Goal: Task Accomplishment & Management: Complete application form

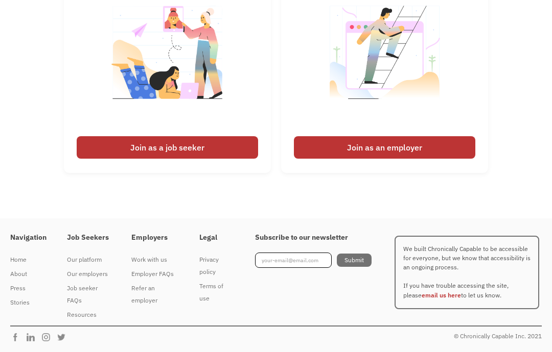
scroll to position [2556, 0]
click at [221, 159] on div "Join as a job seeker" at bounding box center [167, 147] width 181 height 22
click at [221, 173] on link "I'm looking for work Join as a job seeker" at bounding box center [167, 66] width 207 height 216
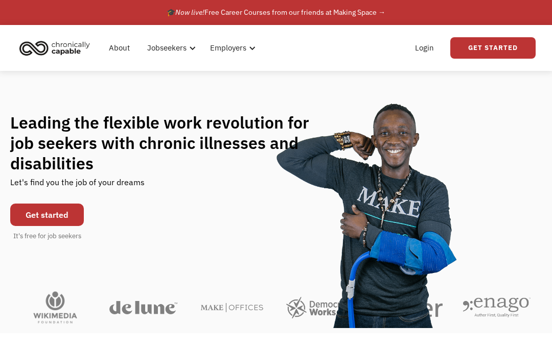
scroll to position [0, 0]
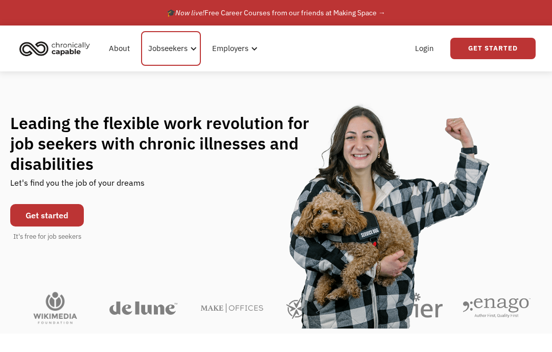
click at [180, 56] on div "Jobseekers" at bounding box center [171, 48] width 60 height 35
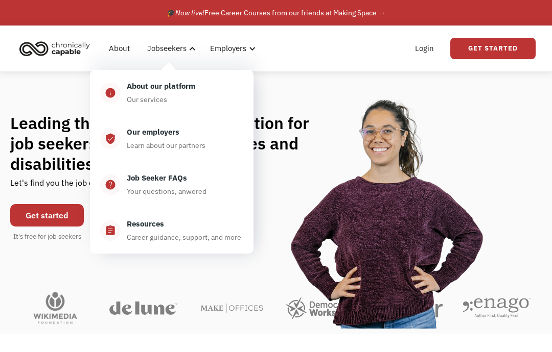
click at [203, 91] on div "About our platform Our services" at bounding box center [182, 93] width 123 height 26
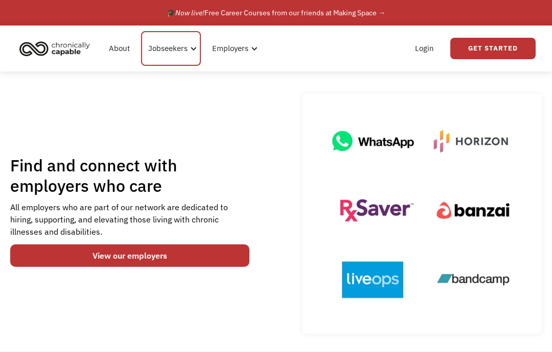
click at [182, 53] on div "Jobseekers" at bounding box center [167, 48] width 39 height 12
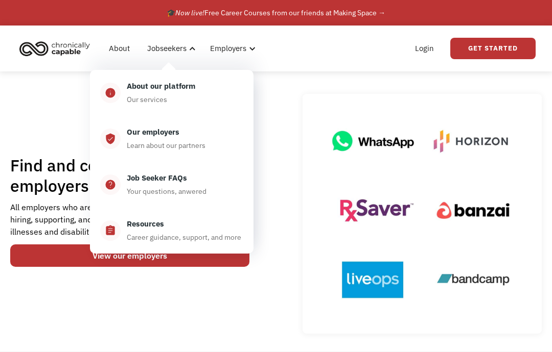
click at [200, 147] on div "Learn about our partners" at bounding box center [166, 145] width 79 height 12
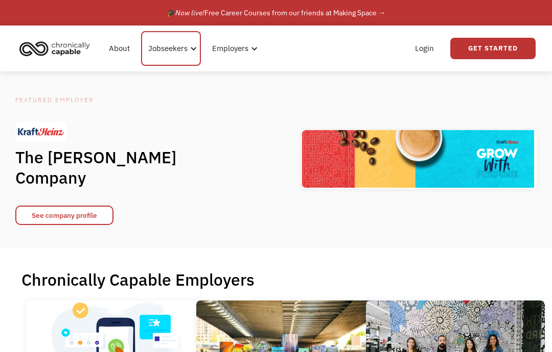
click at [188, 53] on div "Jobseekers" at bounding box center [171, 48] width 60 height 35
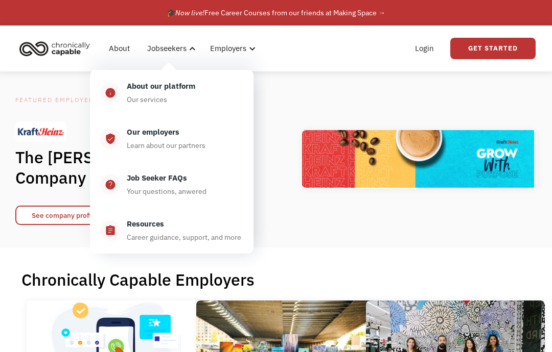
click at [211, 194] on div "Job Seeker FAQs Your questions, anwered" at bounding box center [182, 185] width 123 height 26
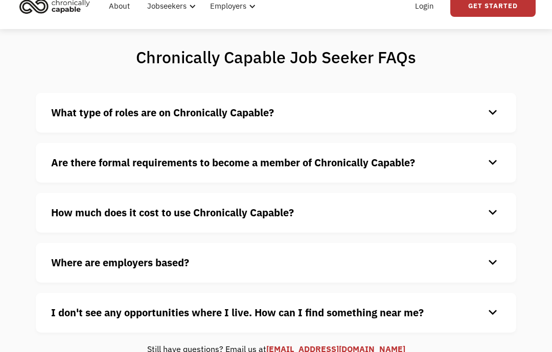
scroll to position [46, 0]
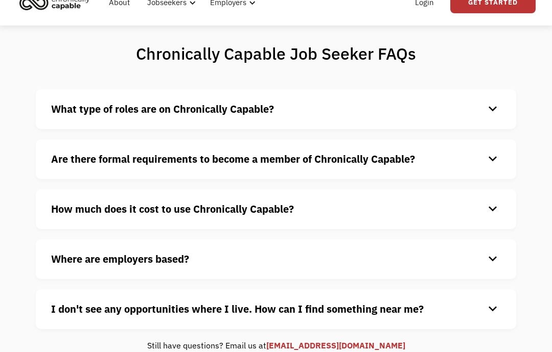
click at [499, 114] on div "keyboard_arrow_down" at bounding box center [492, 109] width 16 height 15
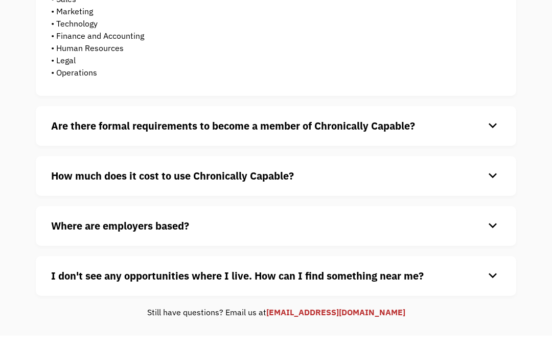
scroll to position [275, 0]
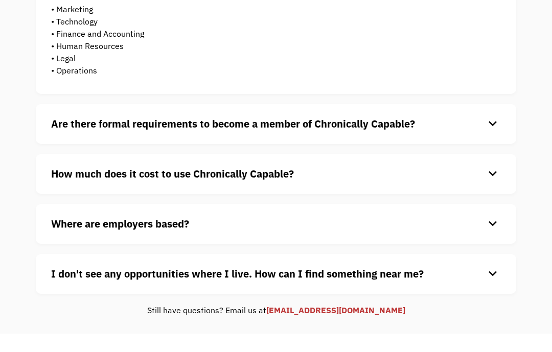
click at [498, 124] on div "keyboard_arrow_down" at bounding box center [492, 123] width 16 height 15
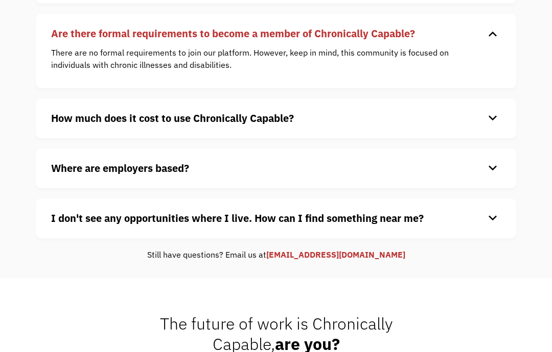
click at [488, 124] on div "keyboard_arrow_down" at bounding box center [492, 118] width 16 height 15
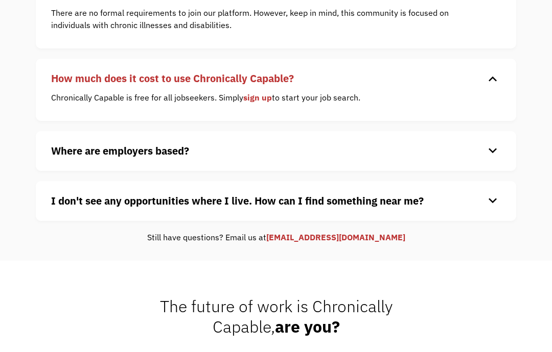
scroll to position [407, 0]
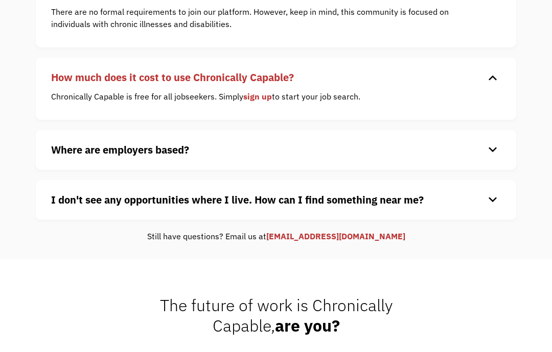
click at [494, 155] on div "keyboard_arrow_down" at bounding box center [492, 149] width 16 height 15
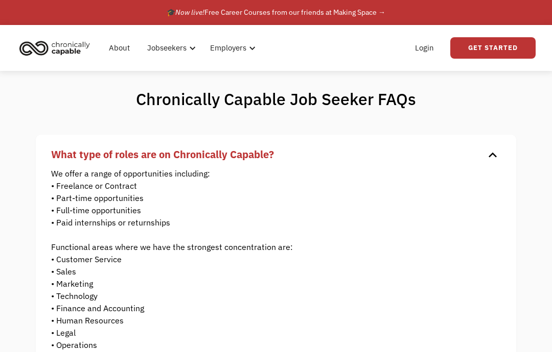
scroll to position [0, 0]
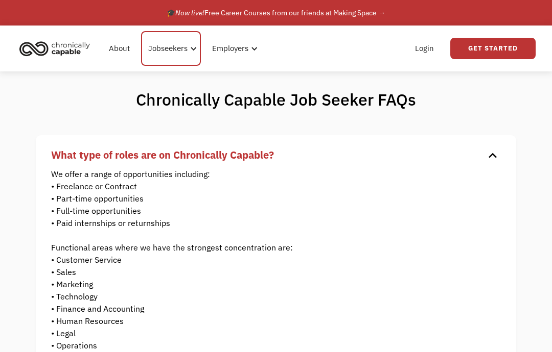
click at [189, 52] on div at bounding box center [193, 49] width 8 height 8
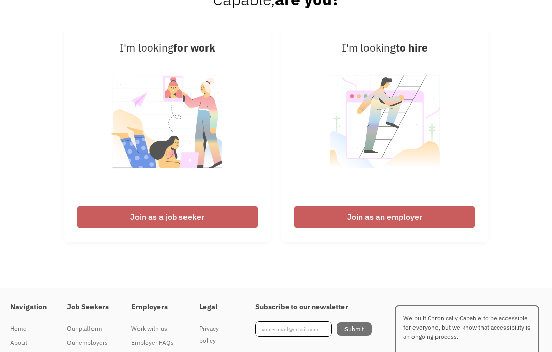
scroll to position [811, 0]
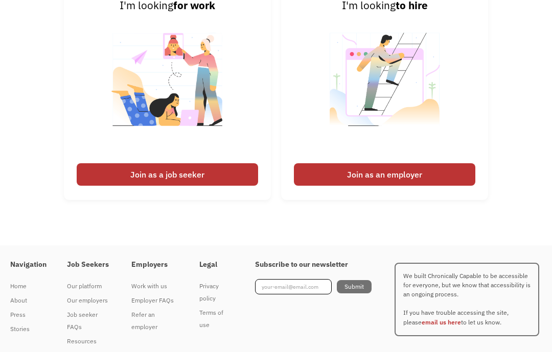
click at [227, 116] on img at bounding box center [167, 86] width 127 height 145
click at [203, 183] on div "Join as a job seeker" at bounding box center [167, 174] width 181 height 22
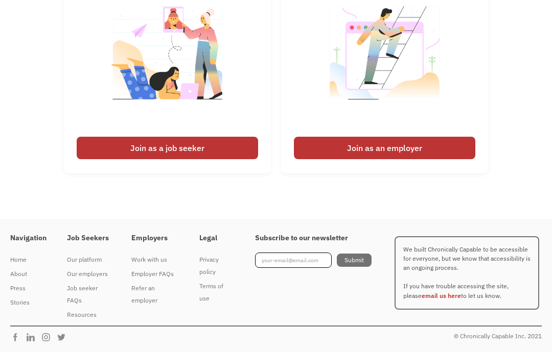
click at [224, 147] on div "Join as a job seeker" at bounding box center [167, 148] width 181 height 22
click at [228, 137] on div "Join as a job seeker" at bounding box center [167, 148] width 181 height 22
click at [228, 126] on img at bounding box center [167, 59] width 127 height 145
click at [230, 97] on img at bounding box center [167, 59] width 127 height 145
click at [230, 108] on img at bounding box center [167, 59] width 127 height 145
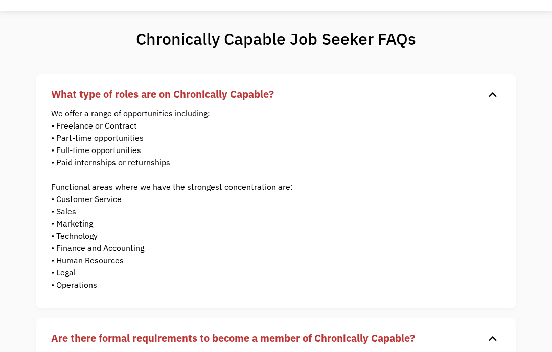
scroll to position [0, 0]
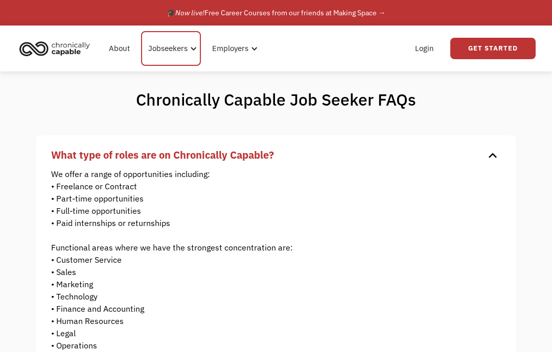
click at [184, 55] on div "Jobseekers" at bounding box center [171, 48] width 60 height 35
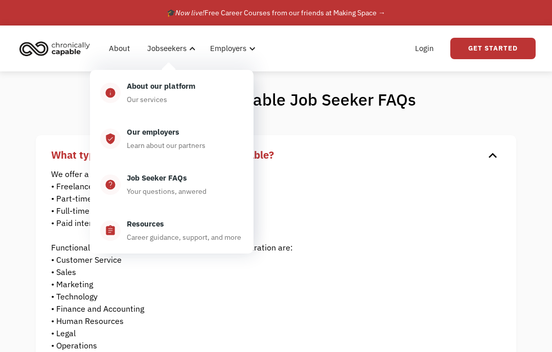
click at [228, 93] on div "About our platform Our services" at bounding box center [182, 93] width 123 height 26
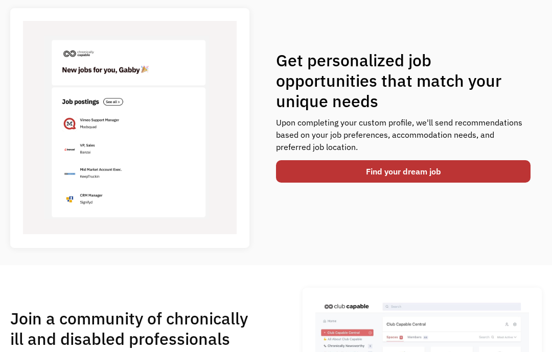
scroll to position [367, 0]
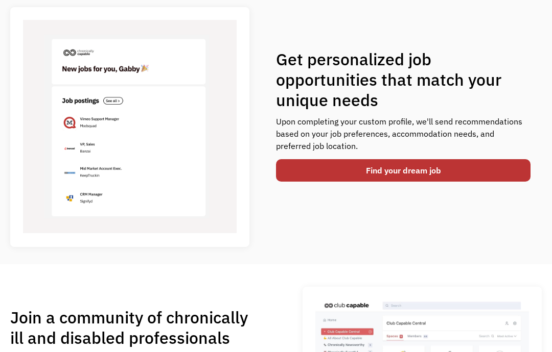
click at [321, 176] on link "Find your dream job" at bounding box center [403, 170] width 254 height 22
